Goal: Task Accomplishment & Management: Use online tool/utility

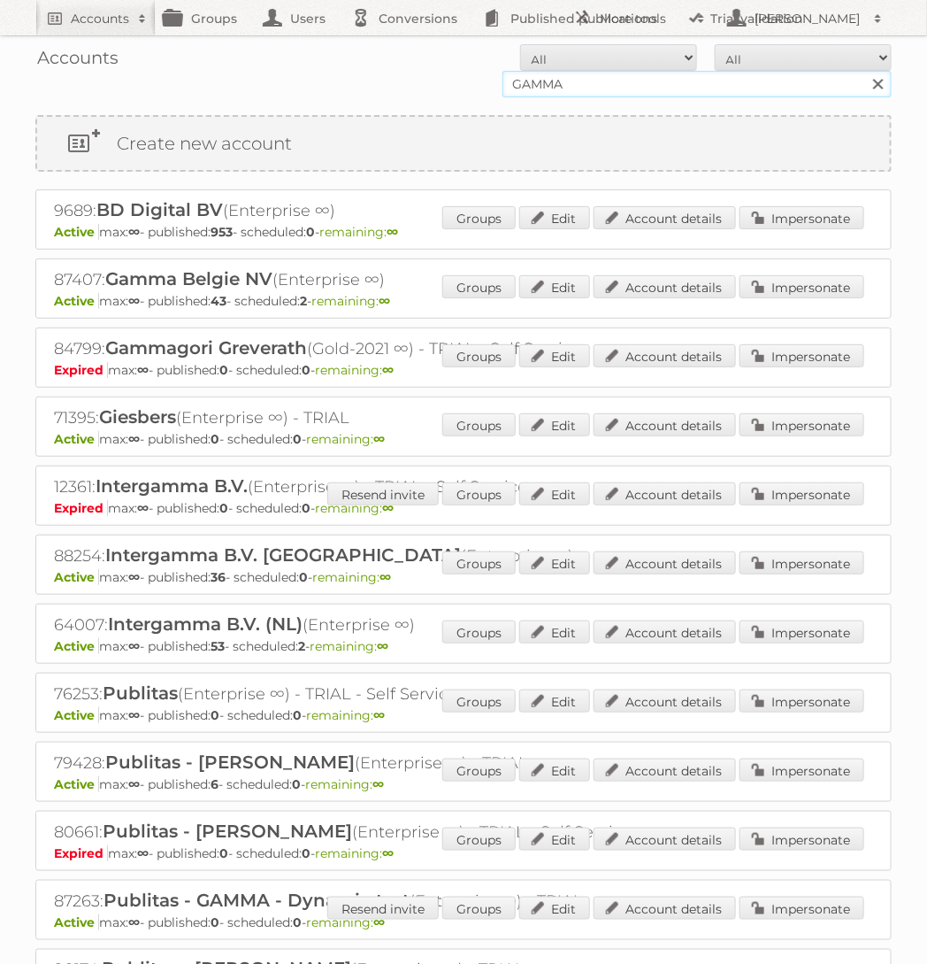
click at [622, 88] on input "GAMMA" at bounding box center [697, 84] width 389 height 27
type input "Praxis"
click at [865, 71] on input "Search" at bounding box center [878, 84] width 27 height 27
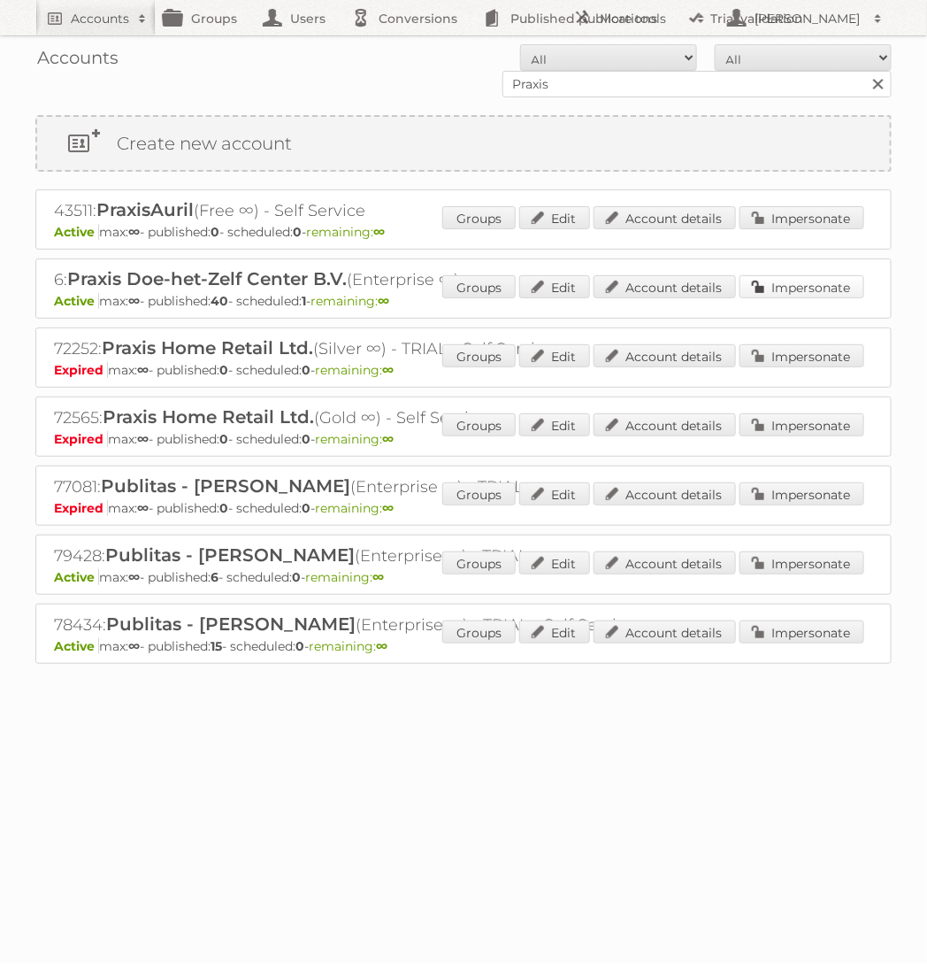
click at [795, 293] on link "Impersonate" at bounding box center [802, 286] width 125 height 23
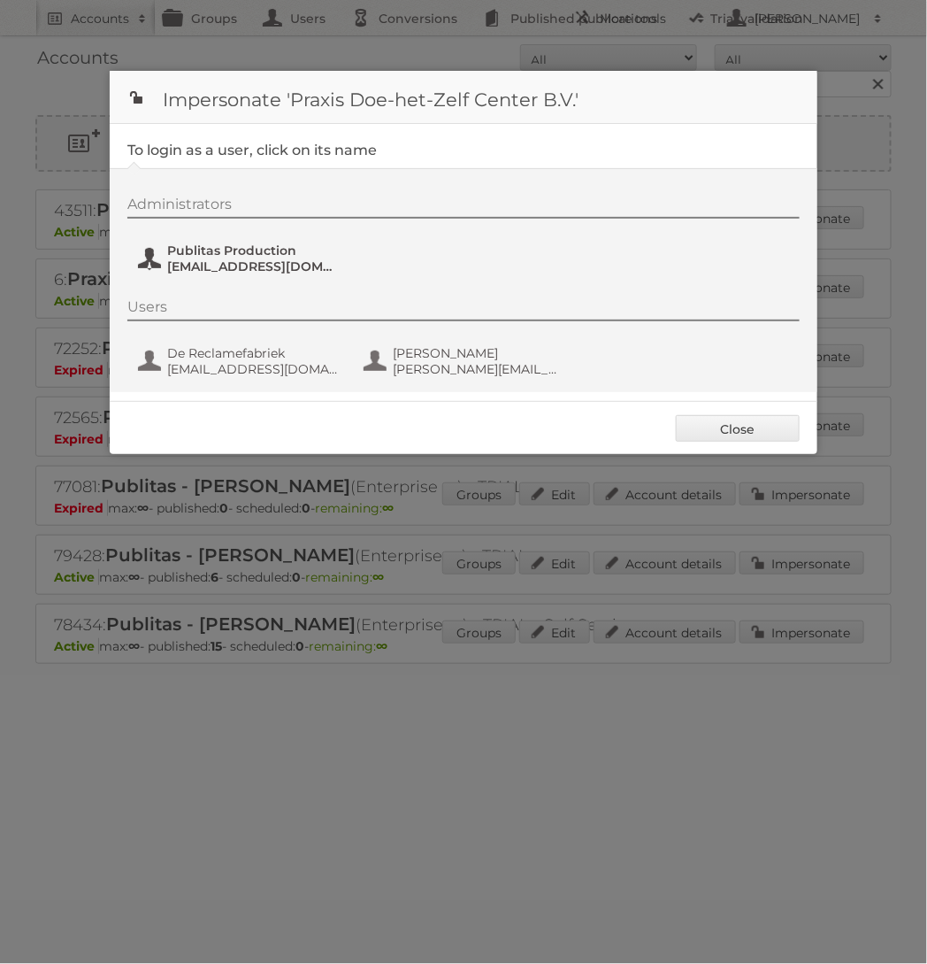
click at [276, 255] on span "Publitas Production" at bounding box center [253, 250] width 172 height 16
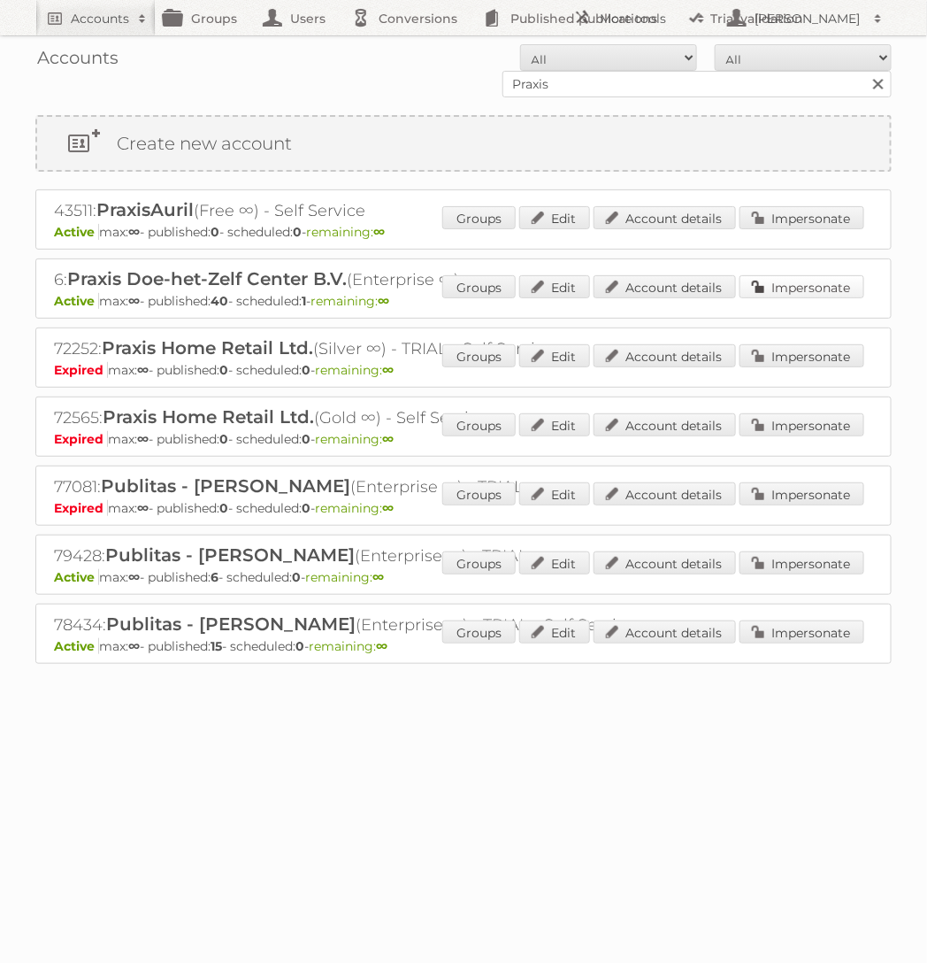
click at [861, 284] on link "Impersonate" at bounding box center [802, 286] width 125 height 23
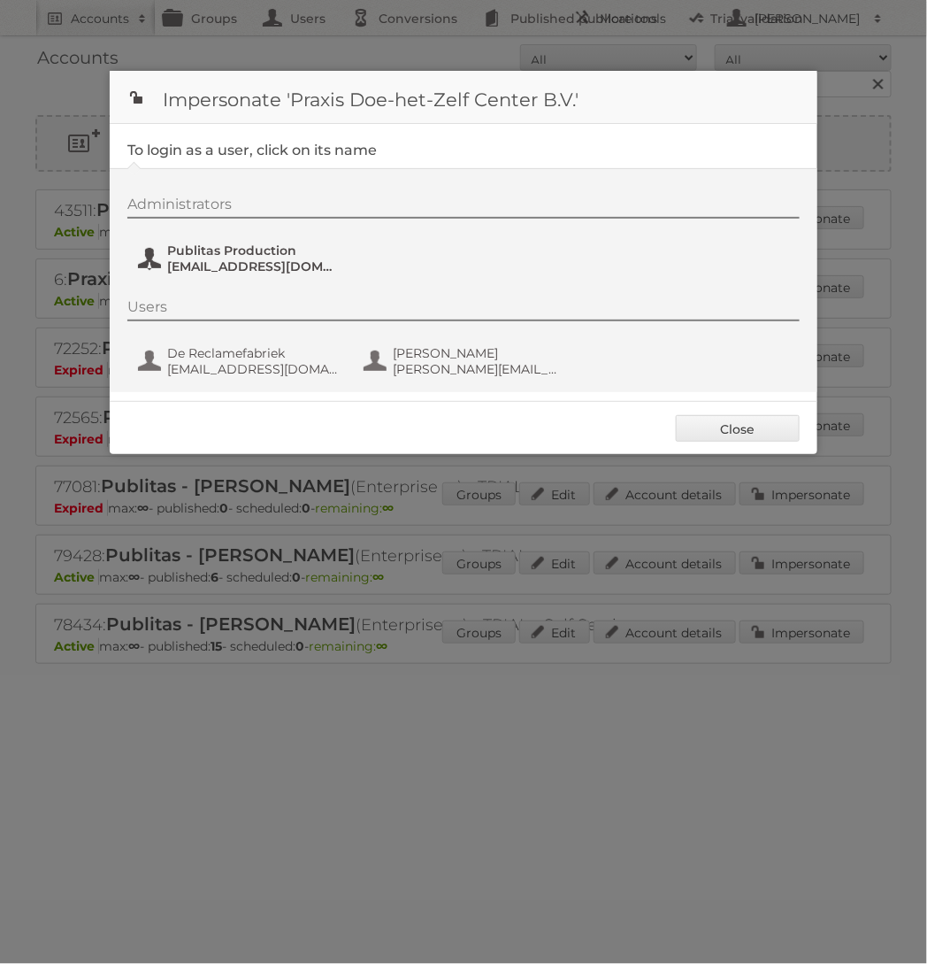
click at [260, 256] on span "Publitas Production" at bounding box center [253, 250] width 172 height 16
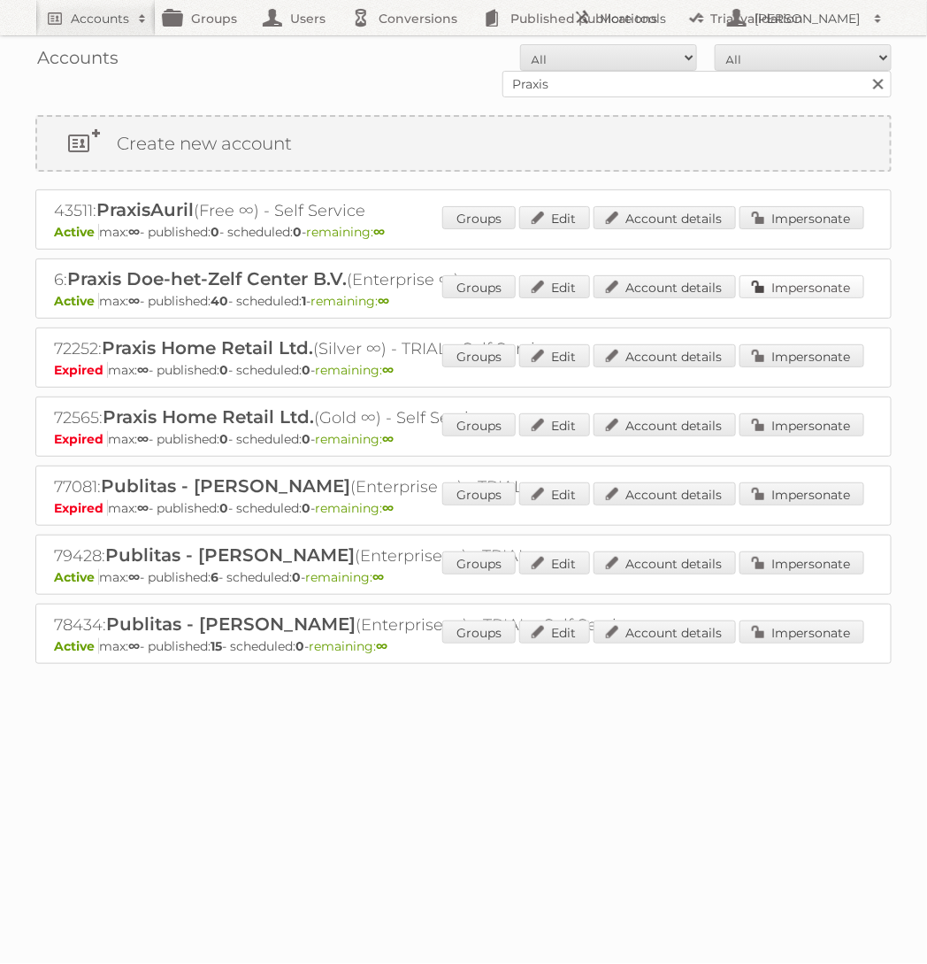
click at [796, 285] on link "Impersonate" at bounding box center [802, 286] width 125 height 23
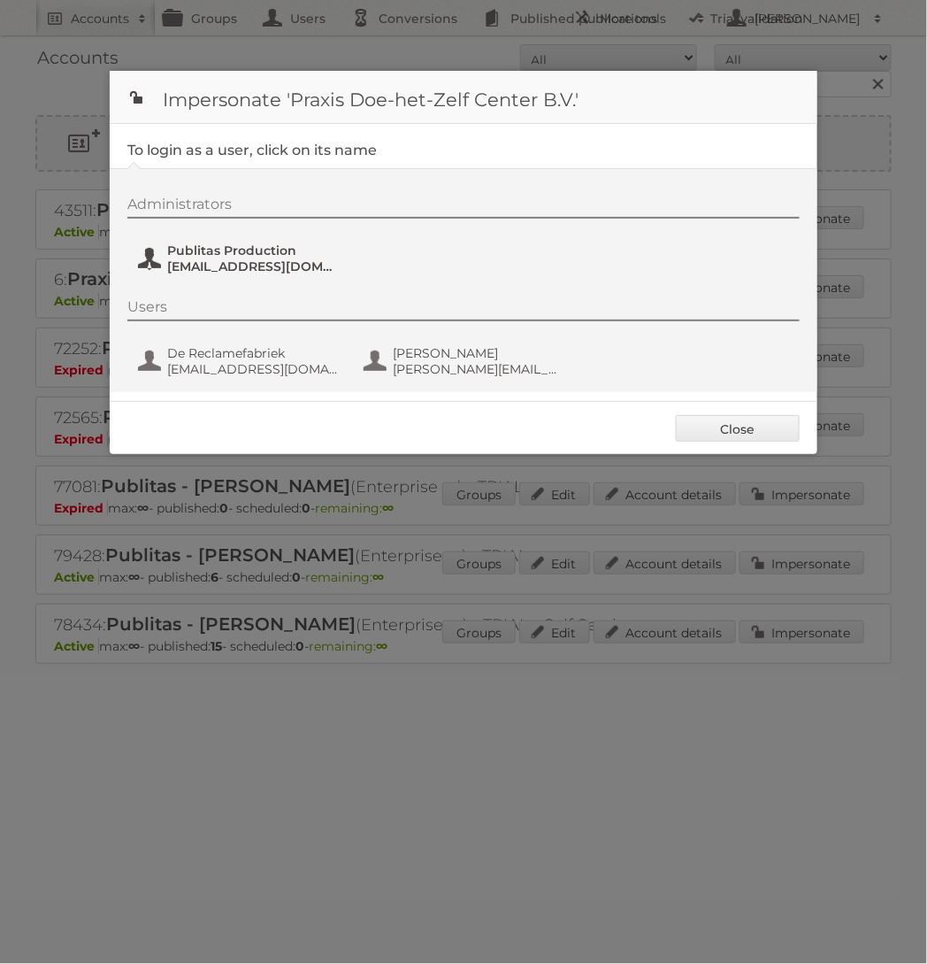
click at [263, 246] on span "Publitas Production" at bounding box center [253, 250] width 172 height 16
